Goal: Check status: Check status

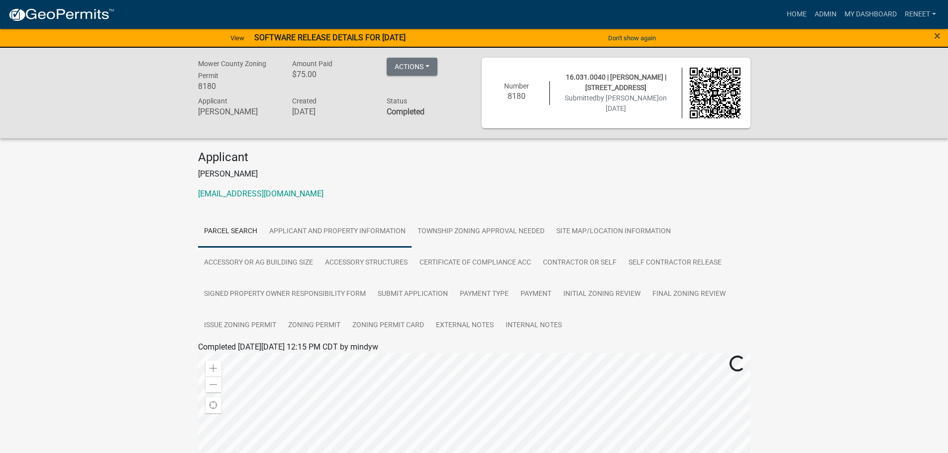
click at [335, 226] on link "Applicant and Property Information" at bounding box center [337, 232] width 148 height 32
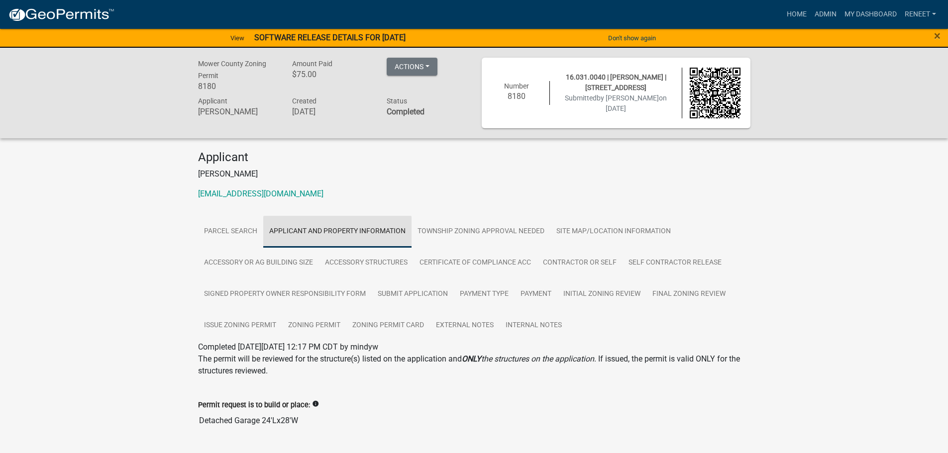
click at [333, 231] on link "Applicant and Property Information" at bounding box center [337, 232] width 148 height 32
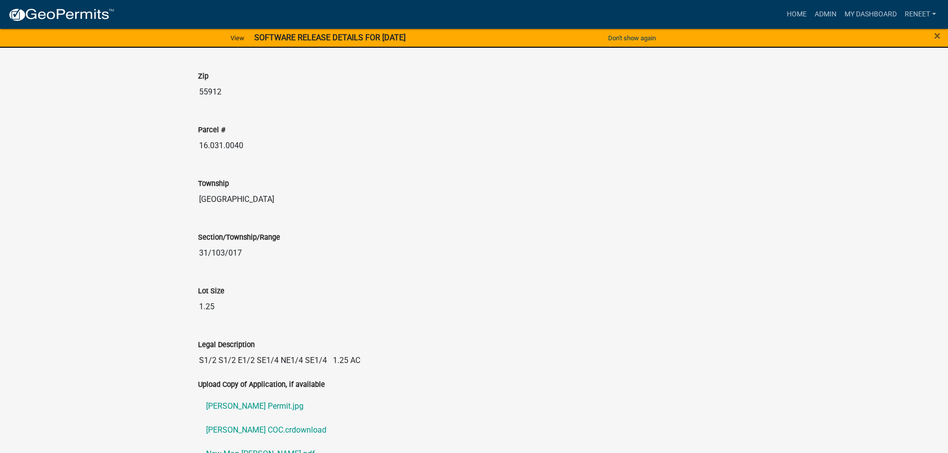
scroll to position [1244, 0]
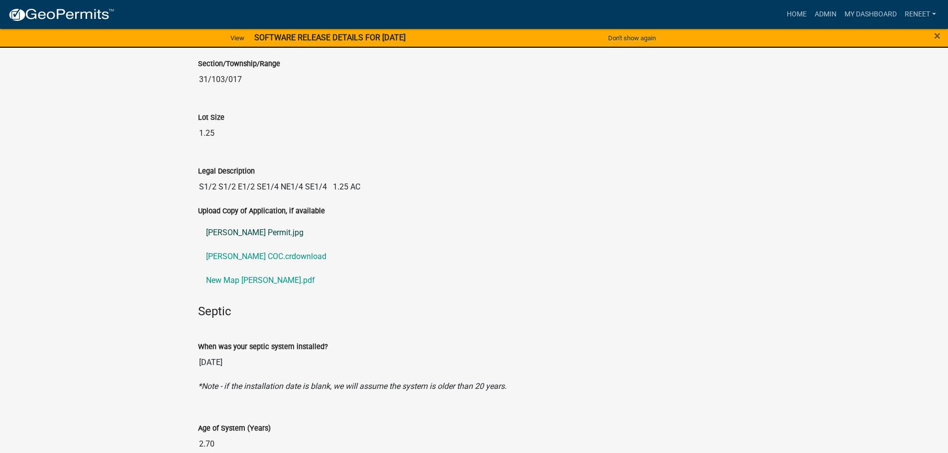
click at [253, 232] on link "[PERSON_NAME] Permit.jpg" at bounding box center [474, 233] width 552 height 24
click at [242, 255] on link "[PERSON_NAME] COC.crdownload" at bounding box center [474, 257] width 552 height 24
click at [246, 278] on link "New Map [PERSON_NAME].pdf" at bounding box center [474, 281] width 552 height 24
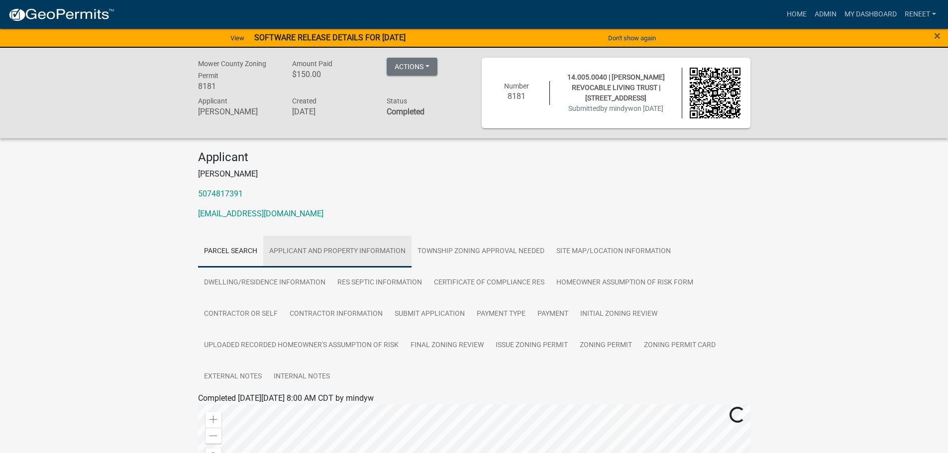
click at [342, 247] on link "Applicant and Property Information" at bounding box center [337, 252] width 148 height 32
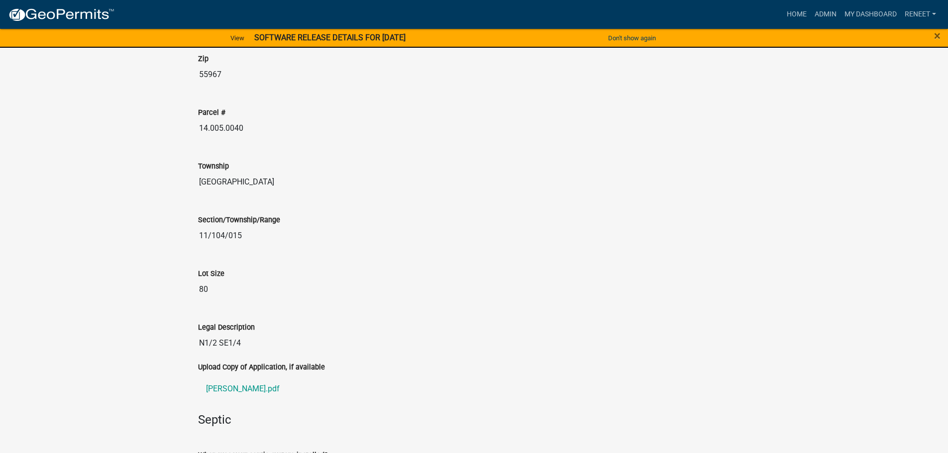
scroll to position [1372, 0]
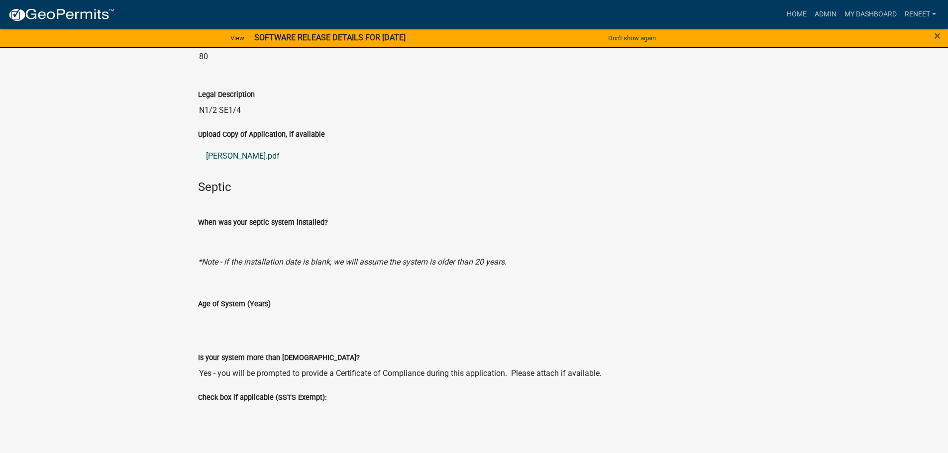
click at [239, 158] on link "Meyerhofer ZP.pdf" at bounding box center [474, 156] width 552 height 24
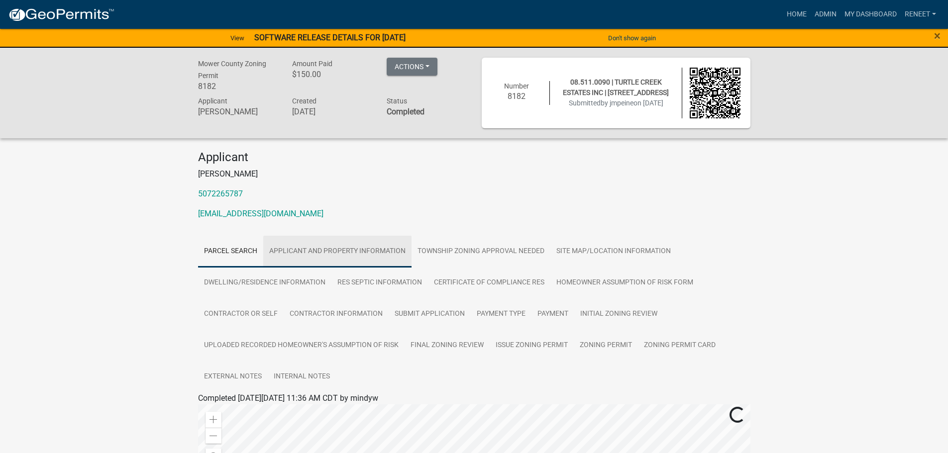
click at [354, 248] on link "Applicant and Property Information" at bounding box center [337, 252] width 148 height 32
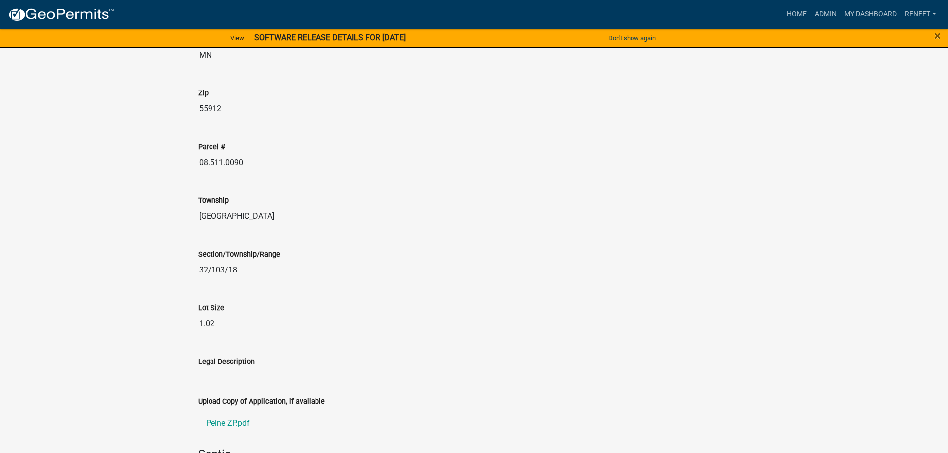
scroll to position [1194, 0]
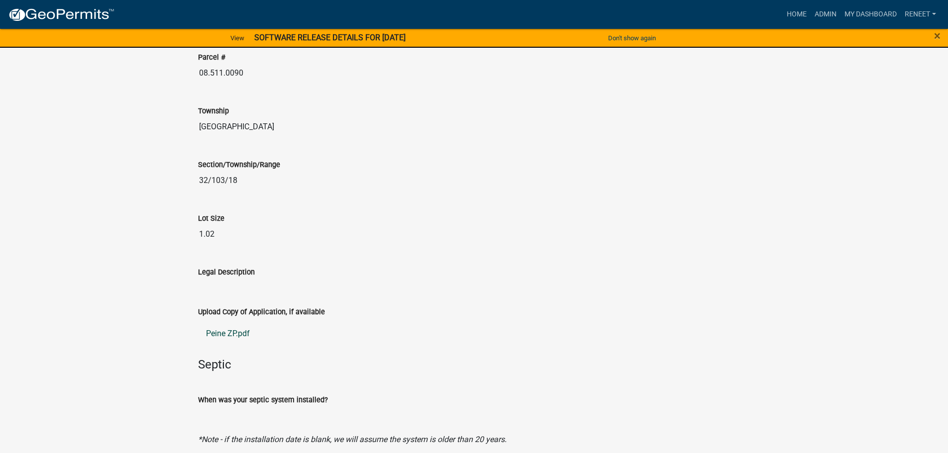
click at [224, 334] on link "Peine ZP.pdf" at bounding box center [474, 334] width 552 height 24
